Goal: Task Accomplishment & Management: Use online tool/utility

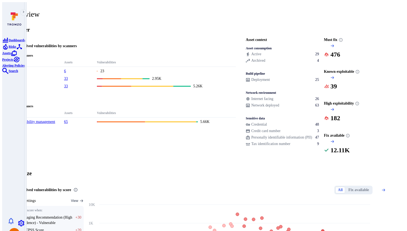
click at [301, 14] on div "Overview" at bounding box center [203, 14] width 387 height 9
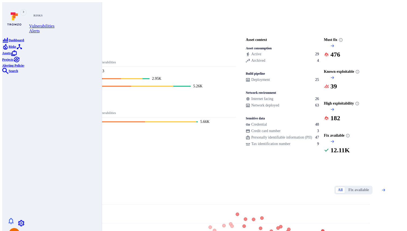
click at [8, 50] on icon "Risks" at bounding box center [5, 47] width 5 height 6
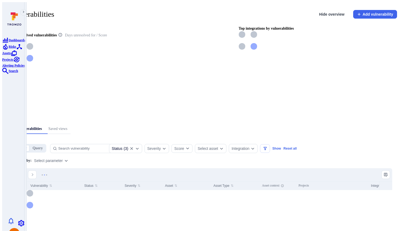
click at [329, 15] on button "Hide overview" at bounding box center [332, 14] width 33 height 9
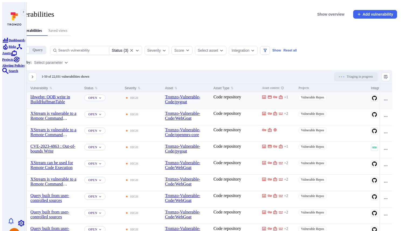
click at [22, 95] on input "Select row" at bounding box center [19, 97] width 4 height 4
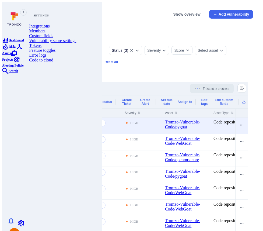
click at [48, 53] on link "Feature toggles" at bounding box center [61, 50] width 65 height 5
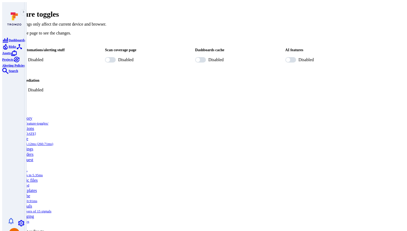
click at [43, 87] on span "Disabled" at bounding box center [35, 90] width 15 height 6
click at [26, 87] on input "Disabled" at bounding box center [17, 89] width 17 height 5
checkbox input "true"
click at [282, 57] on input "Disabled" at bounding box center [288, 59] width 17 height 5
checkbox input "true"
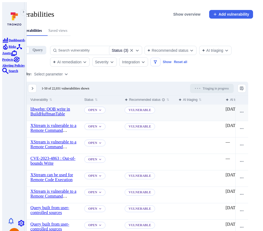
click at [22, 107] on input "Select row" at bounding box center [19, 109] width 4 height 4
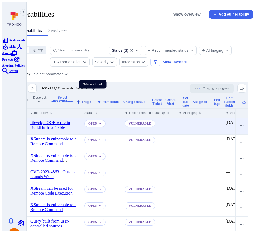
click at [92, 100] on button "Triage" at bounding box center [84, 102] width 18 height 4
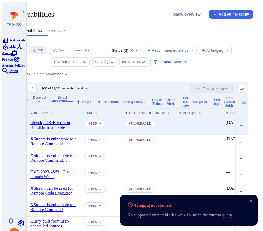
click at [22, 121] on input "Select row" at bounding box center [19, 123] width 4 height 4
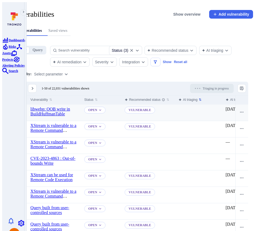
click at [198, 97] on div "AI triaging" at bounding box center [188, 99] width 19 height 5
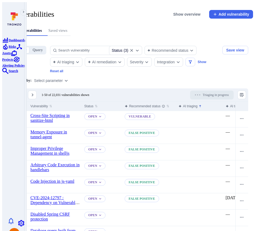
click at [198, 103] on div "AI triaging" at bounding box center [188, 105] width 19 height 5
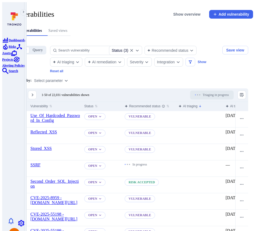
click at [170, 67] on div "Status ( 3 ) Recommended status AI triaging AI remediation Severity Integration…" at bounding box center [135, 59] width 170 height 27
click at [198, 103] on div "AI triaging" at bounding box center [188, 105] width 19 height 5
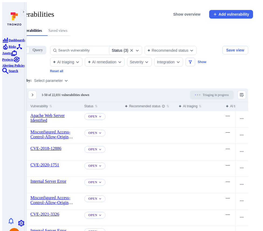
click at [67, 28] on div "Saved views" at bounding box center [57, 30] width 19 height 5
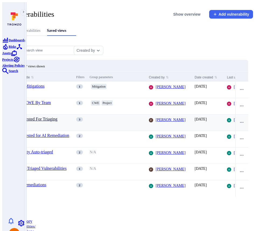
click at [71, 117] on link "Suggested For Triaging" at bounding box center [44, 119] width 55 height 5
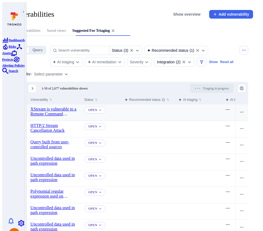
click at [22, 107] on input "Select row" at bounding box center [19, 109] width 4 height 4
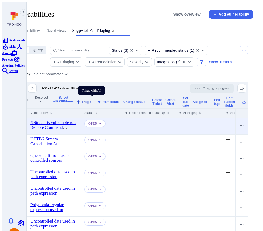
click at [92, 101] on button "Triage" at bounding box center [84, 102] width 18 height 4
